Goal: Task Accomplishment & Management: Manage account settings

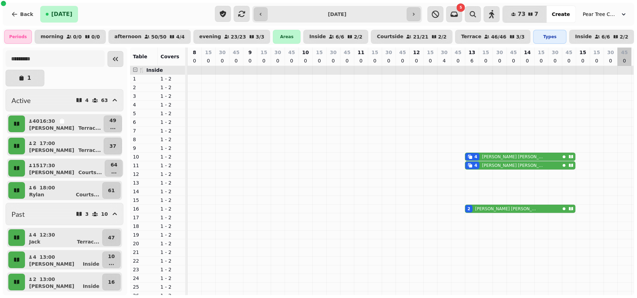
scroll to position [0, 275]
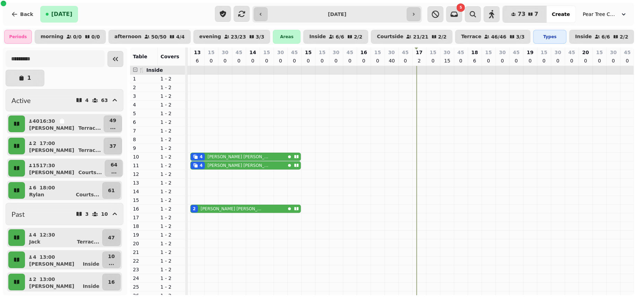
click at [608, 7] on div "5 73 7 Covers Create Pear Tree Cafe (Lincoln's Inn Field)" at bounding box center [528, 14] width 207 height 17
click at [604, 11] on span "Pear Tree Cafe ([GEOGRAPHIC_DATA])" at bounding box center [600, 14] width 35 height 7
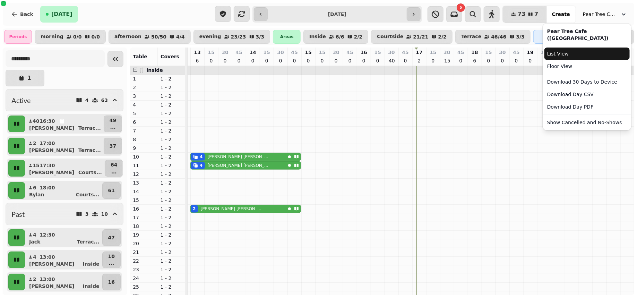
click at [566, 53] on link "List View" at bounding box center [586, 54] width 85 height 12
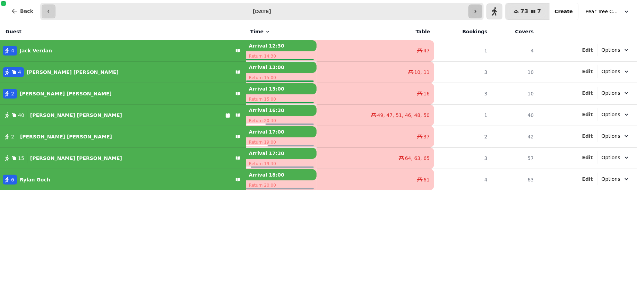
click at [478, 15] on button "button" at bounding box center [475, 12] width 14 height 14
type input "**********"
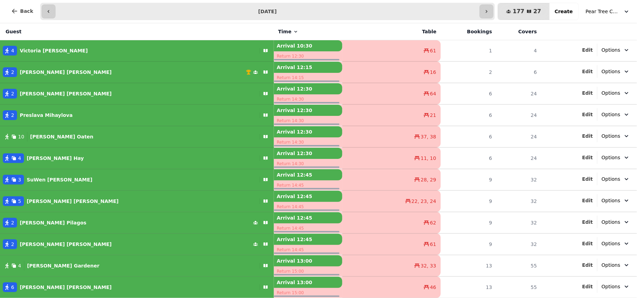
click at [36, 158] on p "[PERSON_NAME]" at bounding box center [55, 158] width 57 height 7
select select "**********"
select select "*"
select select "****"
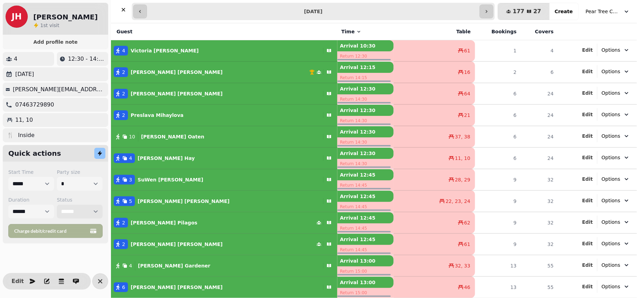
click at [79, 212] on select "**********" at bounding box center [80, 212] width 46 height 14
select select "*********"
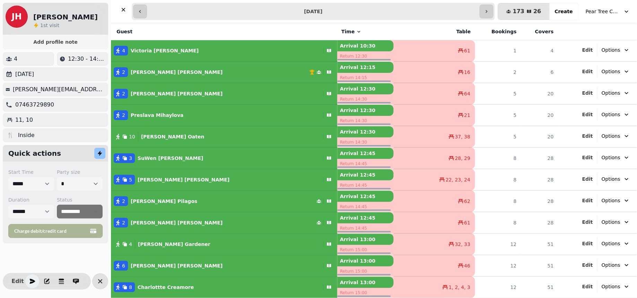
click at [31, 278] on icon "button" at bounding box center [32, 281] width 7 height 7
click at [109, 285] on div "[PERSON_NAME] [PERSON_NAME] 1 st visit Add profile note 4 12:30 - 14:30 [DATE] …" at bounding box center [55, 149] width 111 height 298
click at [101, 283] on icon "button" at bounding box center [100, 281] width 8 height 8
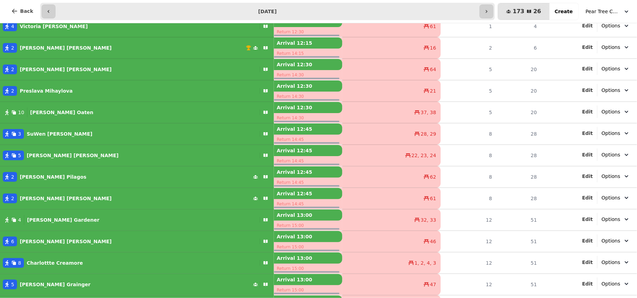
scroll to position [15, 0]
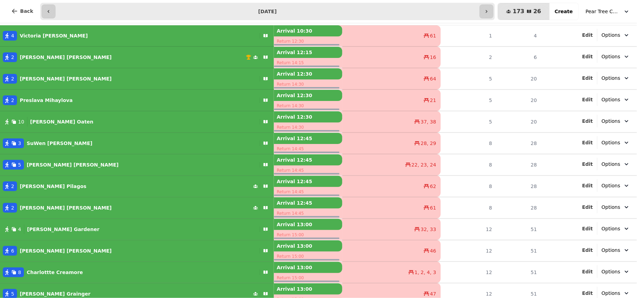
click at [47, 184] on p "[PERSON_NAME]" at bounding box center [53, 186] width 67 height 7
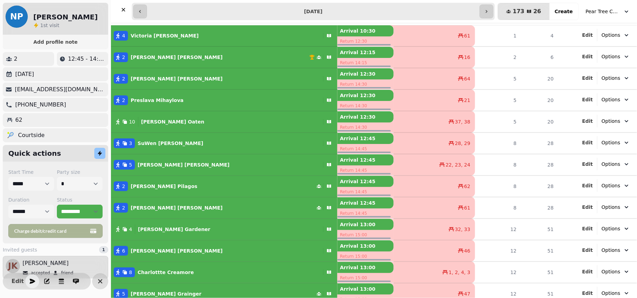
click at [145, 208] on p "[PERSON_NAME]" at bounding box center [177, 207] width 92 height 7
click at [153, 226] on p "[PERSON_NAME]" at bounding box center [174, 229] width 72 height 7
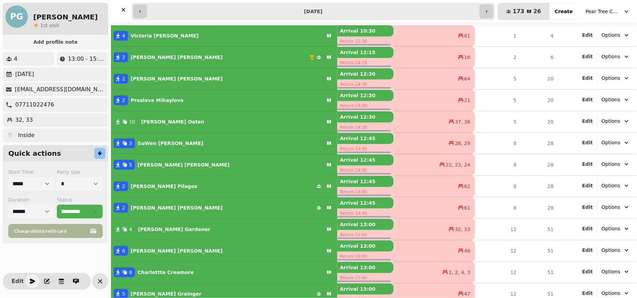
click at [147, 226] on p "[PERSON_NAME]" at bounding box center [174, 229] width 72 height 7
click at [166, 249] on div "6 [PERSON_NAME]" at bounding box center [215, 251] width 209 height 10
click at [173, 273] on p "Charlottte Creamore" at bounding box center [166, 272] width 56 height 7
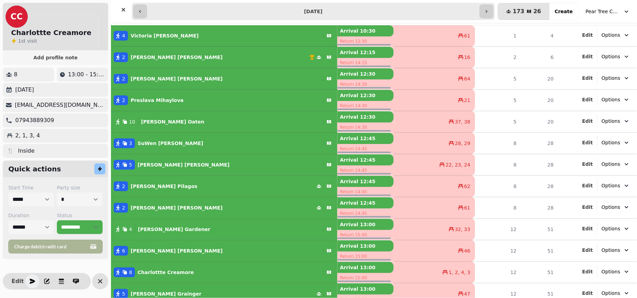
click at [166, 292] on div "5 [PERSON_NAME]" at bounding box center [213, 294] width 205 height 10
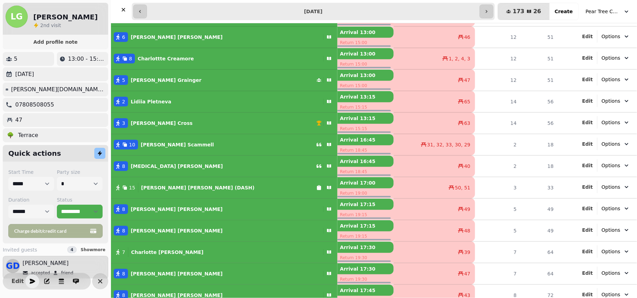
scroll to position [216, 0]
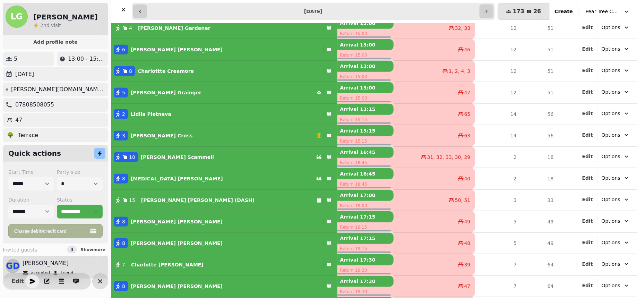
click at [210, 106] on button "2 [PERSON_NAME]" at bounding box center [224, 114] width 226 height 17
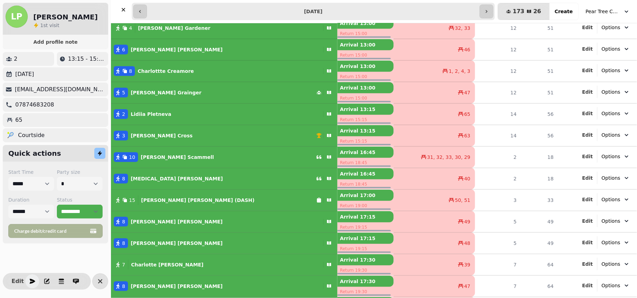
click at [148, 139] on div "[PERSON_NAME]" at bounding box center [160, 136] width 65 height 10
click at [153, 162] on button "10 [PERSON_NAME]" at bounding box center [224, 157] width 226 height 17
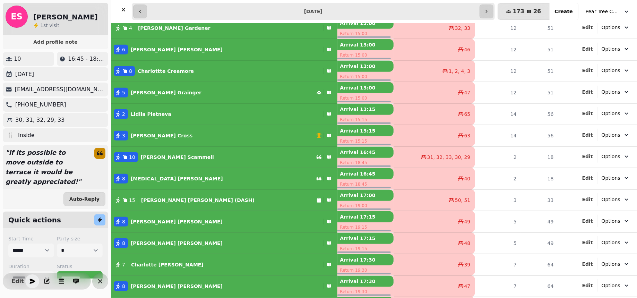
click at [157, 179] on div "8 [MEDICAL_DATA][PERSON_NAME]" at bounding box center [213, 179] width 205 height 10
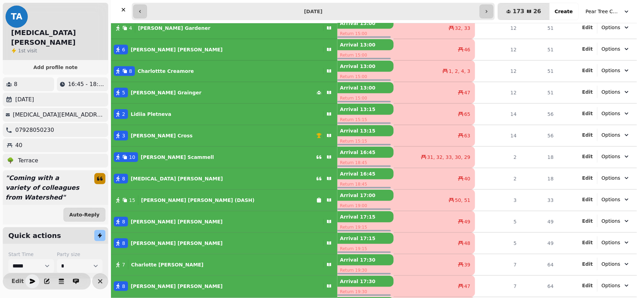
click at [209, 193] on button "15 [PERSON_NAME] (DASH)" at bounding box center [224, 200] width 226 height 17
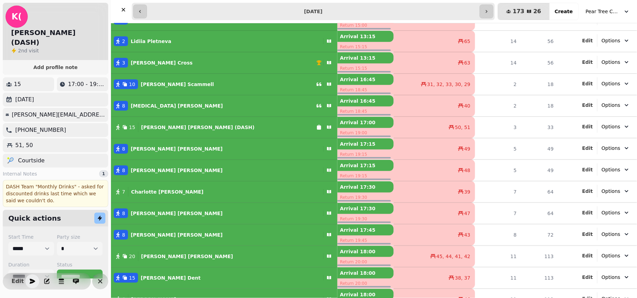
scroll to position [299, 0]
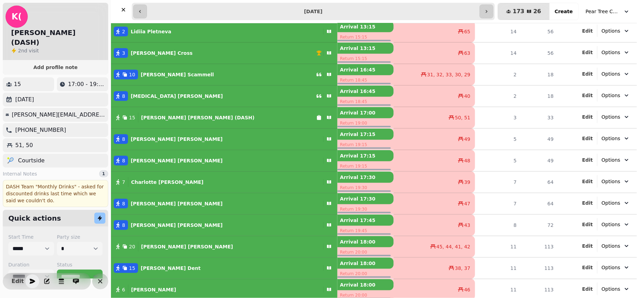
click at [156, 138] on p "[PERSON_NAME]" at bounding box center [177, 139] width 92 height 7
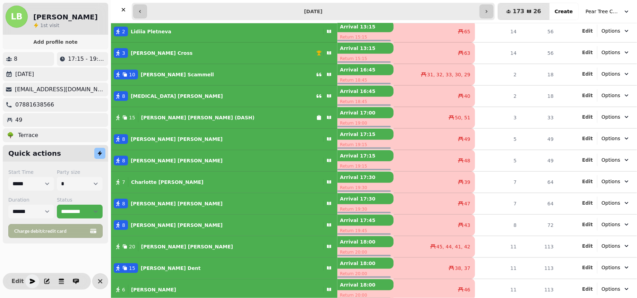
click at [147, 162] on p "[PERSON_NAME]" at bounding box center [177, 160] width 92 height 7
drag, startPoint x: 147, startPoint y: 162, endPoint x: 147, endPoint y: 175, distance: 13.2
click at [147, 175] on tbody "4 [PERSON_NAME] Arrival 10:30 Return 12:30 61 1 4 Edit Options 2 [PERSON_NAME] …" at bounding box center [374, 21] width 526 height 559
click at [191, 187] on button "7 [PERSON_NAME]" at bounding box center [224, 182] width 226 height 17
click at [163, 203] on p "[PERSON_NAME]" at bounding box center [177, 203] width 92 height 7
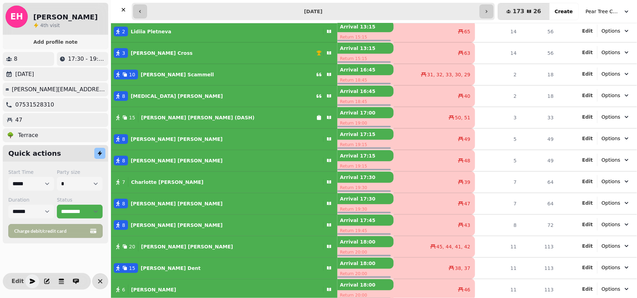
click at [156, 222] on p "[PERSON_NAME]" at bounding box center [177, 225] width 92 height 7
click at [172, 243] on p "[PERSON_NAME]" at bounding box center [187, 246] width 92 height 7
click at [163, 265] on p "[PERSON_NAME]" at bounding box center [171, 268] width 60 height 7
click at [161, 286] on div "6 [PERSON_NAME]" at bounding box center [215, 290] width 209 height 10
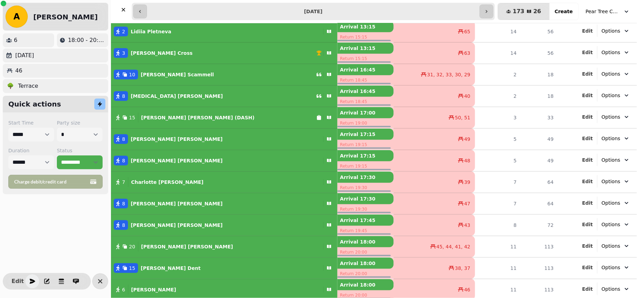
click at [161, 265] on p "[PERSON_NAME]" at bounding box center [171, 268] width 60 height 7
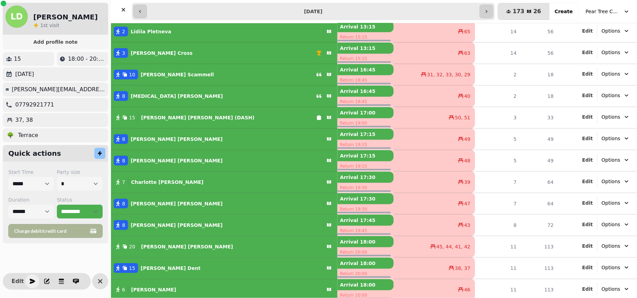
click at [161, 244] on p "[PERSON_NAME]" at bounding box center [187, 246] width 92 height 7
click at [159, 263] on div "[PERSON_NAME]" at bounding box center [169, 268] width 63 height 10
click at [164, 289] on div "6 [PERSON_NAME]" at bounding box center [215, 290] width 209 height 10
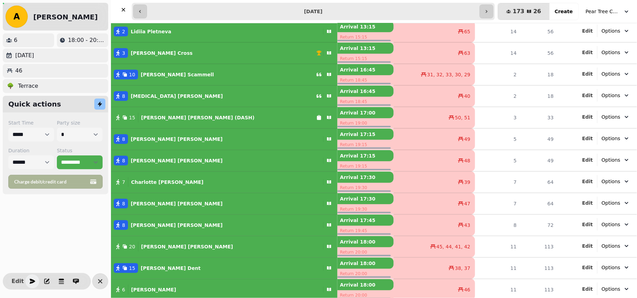
click at [161, 266] on p "[PERSON_NAME]" at bounding box center [171, 268] width 60 height 7
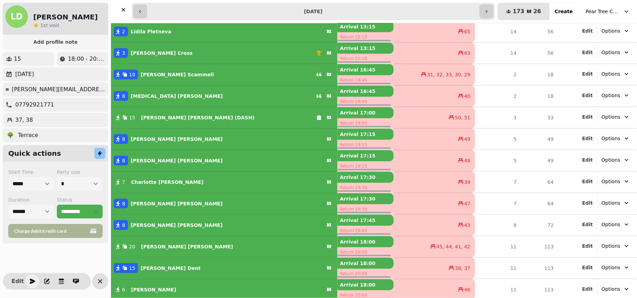
click at [154, 292] on button "6 [PERSON_NAME]" at bounding box center [224, 289] width 226 height 17
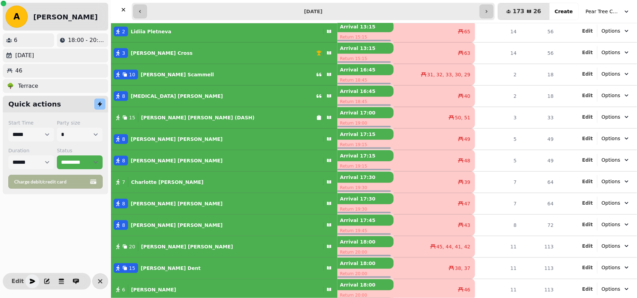
click at [170, 242] on div "[PERSON_NAME]" at bounding box center [185, 247] width 95 height 10
